Goal: Information Seeking & Learning: Learn about a topic

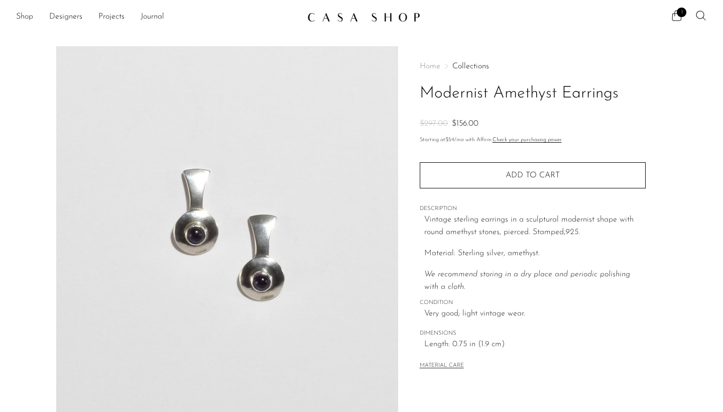
click at [452, 237] on p "Vintage sterling earrings in a sculptural modernist shape with round amethyst s…" at bounding box center [535, 226] width 222 height 26
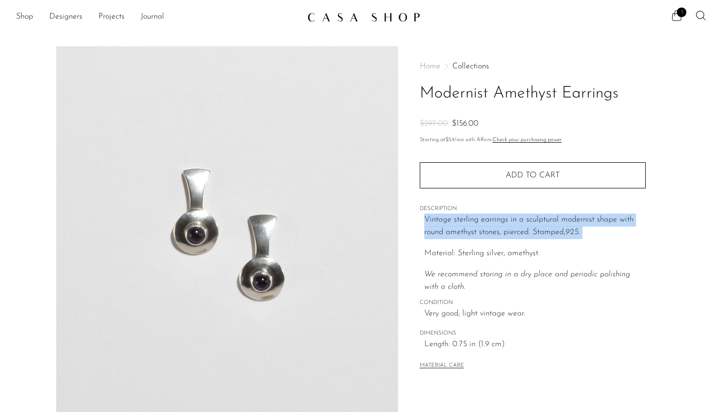
click at [578, 289] on p "We recommend storing in a dry place and periodic polishing with a cloth." at bounding box center [535, 281] width 222 height 26
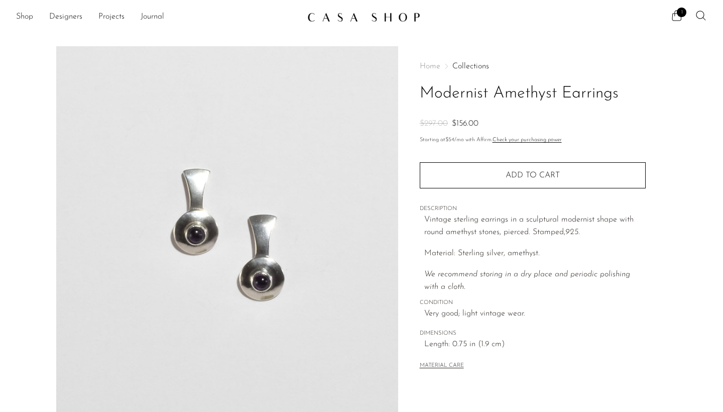
click at [578, 289] on p "We recommend storing in a dry place and periodic polishing with a cloth." at bounding box center [535, 281] width 222 height 26
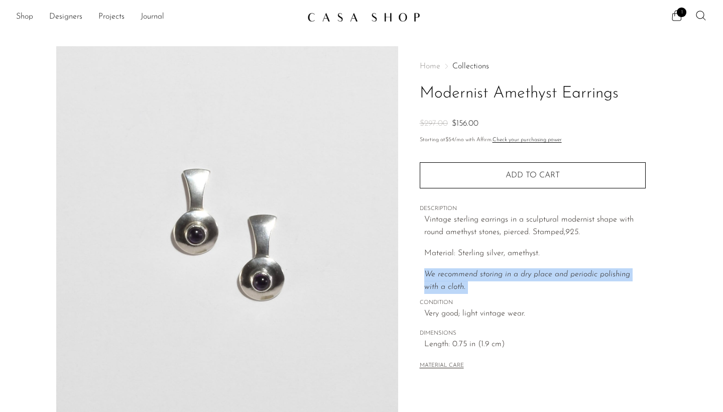
click at [578, 289] on p "We recommend storing in a dry place and periodic polishing with a cloth." at bounding box center [535, 281] width 222 height 26
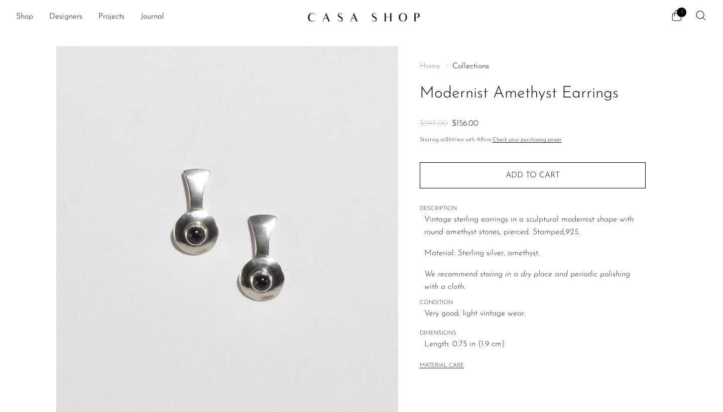
click at [578, 289] on p "We recommend storing in a dry place and periodic polishing with a cloth." at bounding box center [535, 281] width 222 height 26
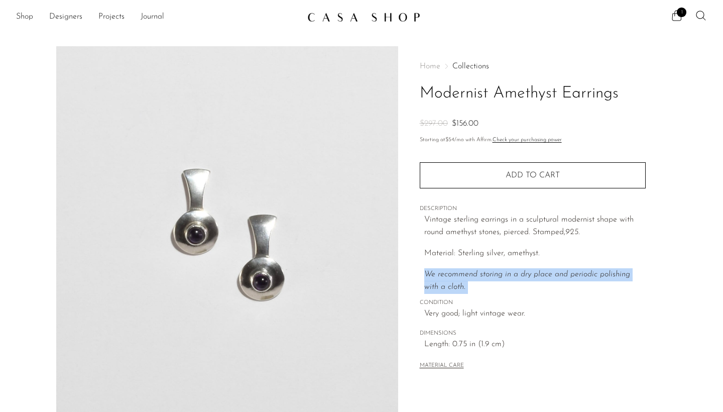
click at [578, 289] on p "We recommend storing in a dry place and periodic polishing with a cloth." at bounding box center [535, 281] width 222 height 26
click at [533, 354] on div "MATERIAL CARE" at bounding box center [533, 361] width 226 height 21
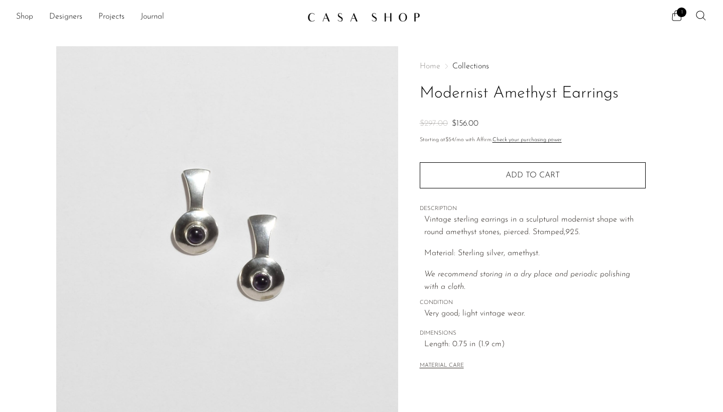
click at [533, 354] on div "MATERIAL CARE" at bounding box center [533, 361] width 226 height 21
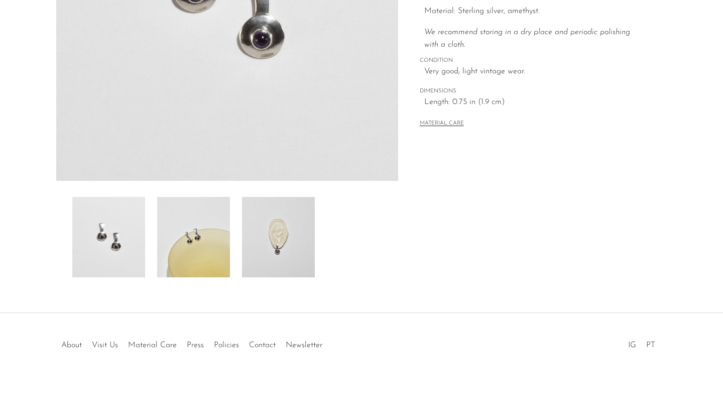
click at [314, 259] on img at bounding box center [278, 237] width 73 height 80
